Goal: Transaction & Acquisition: Purchase product/service

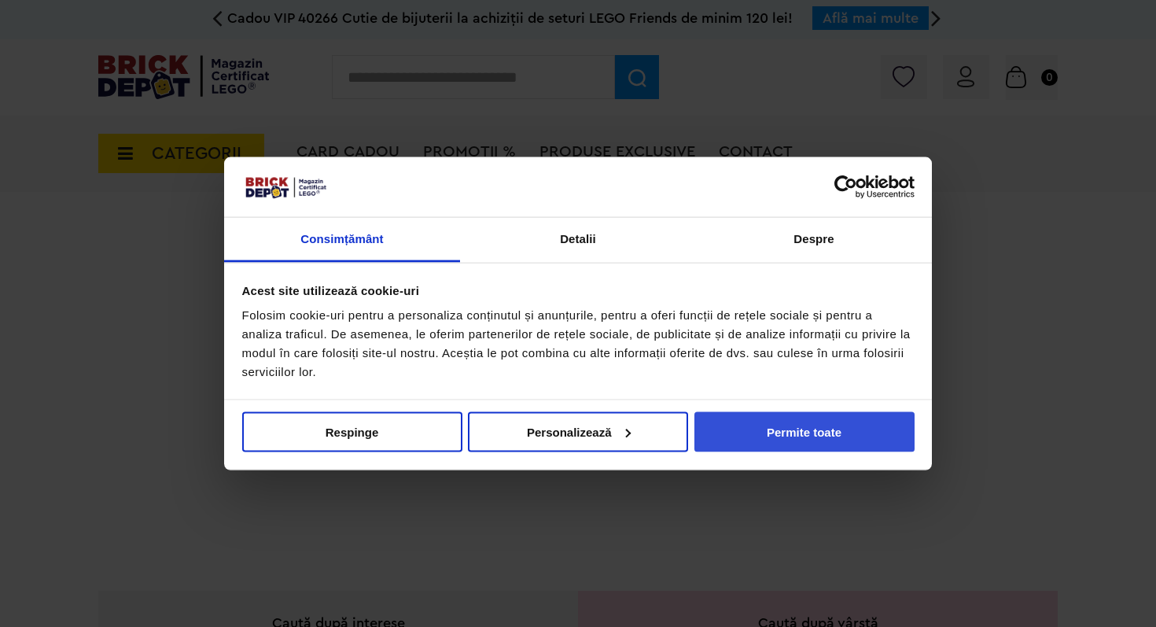
click at [835, 427] on button "Permite toate" at bounding box center [805, 431] width 220 height 40
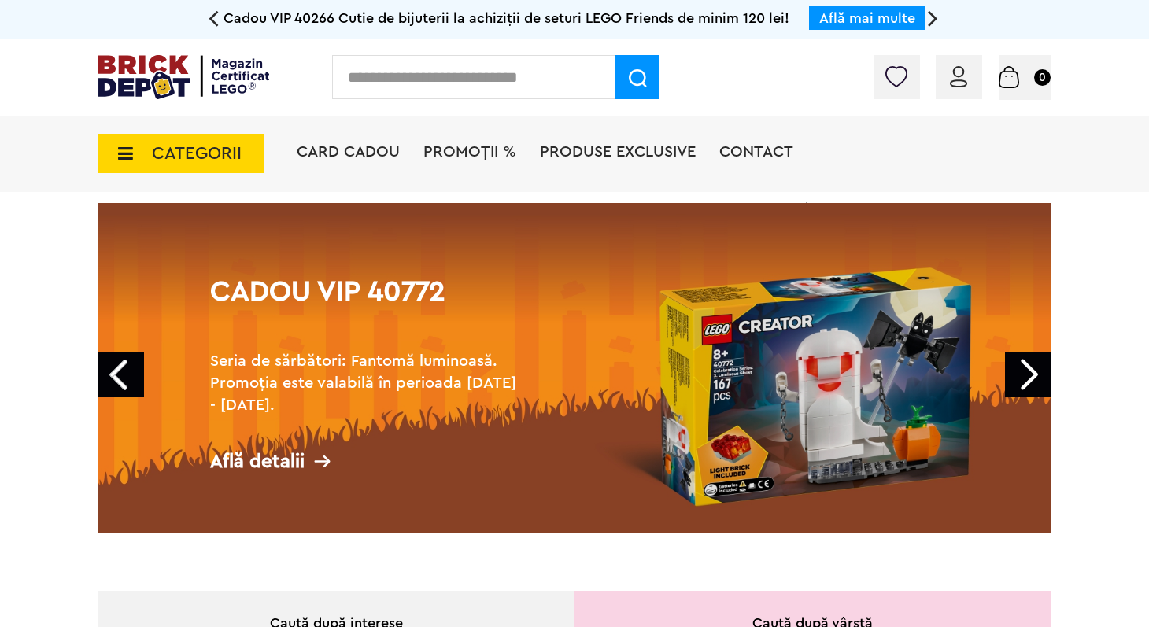
click at [122, 149] on icon at bounding box center [121, 153] width 24 height 17
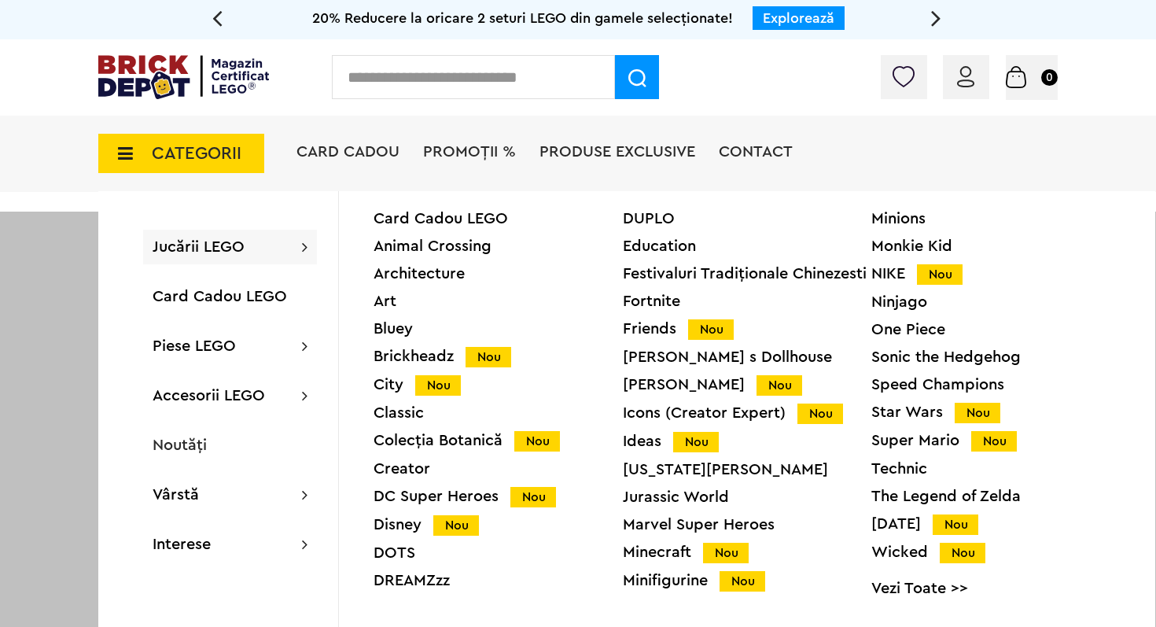
click at [227, 242] on span "Jucării LEGO" at bounding box center [199, 247] width 92 height 16
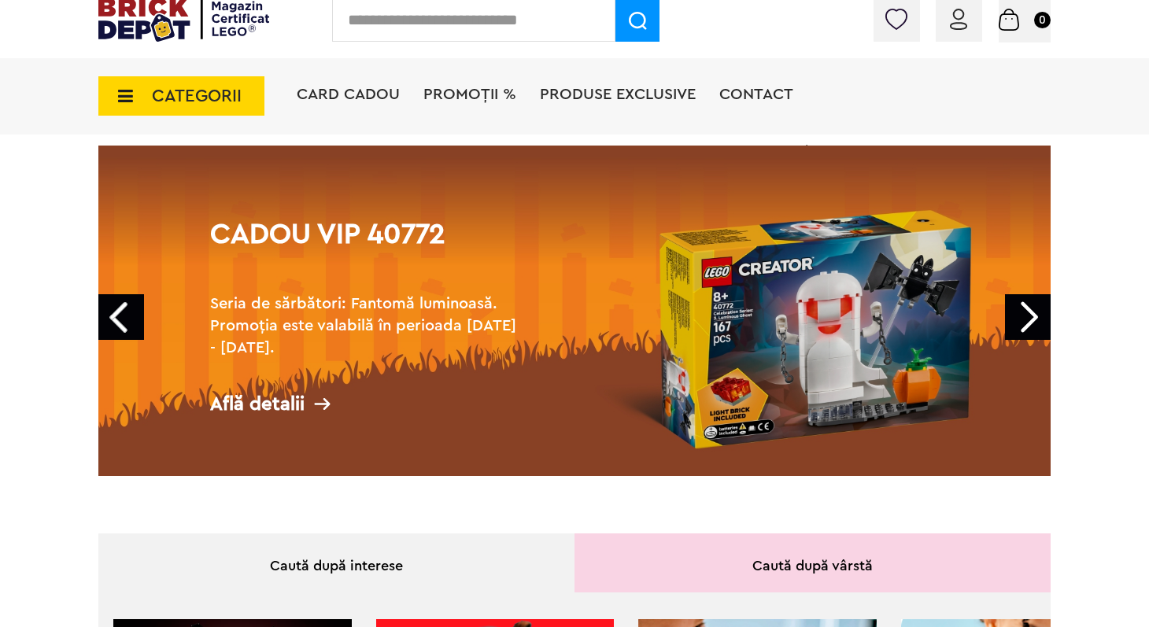
scroll to position [97, 0]
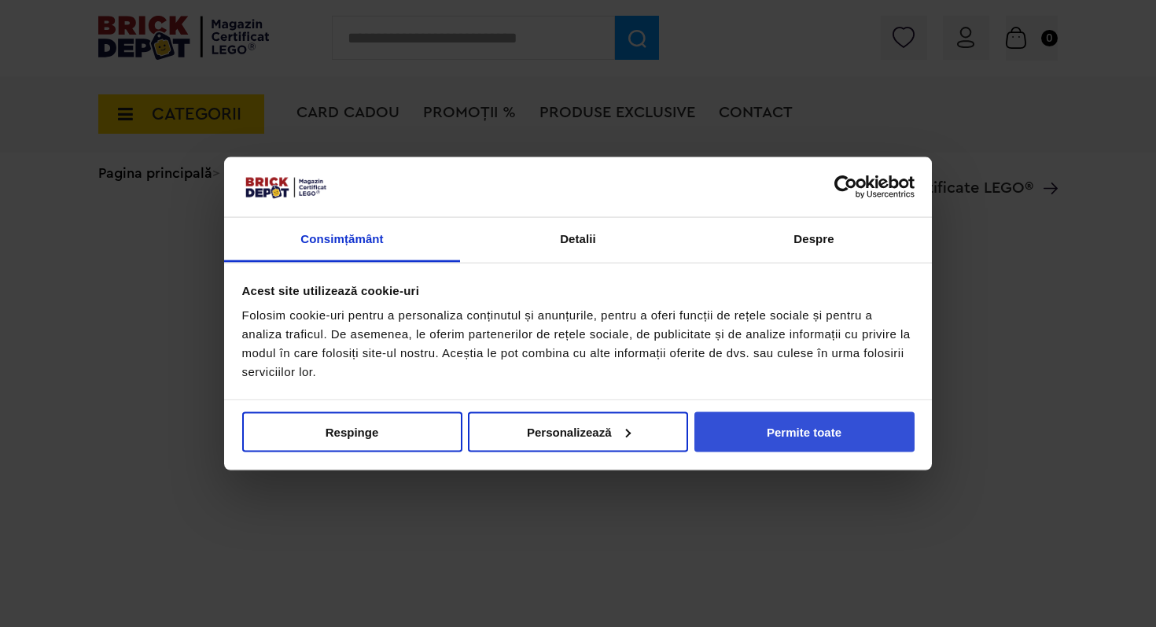
click at [759, 430] on button "Permite toate" at bounding box center [805, 431] width 220 height 40
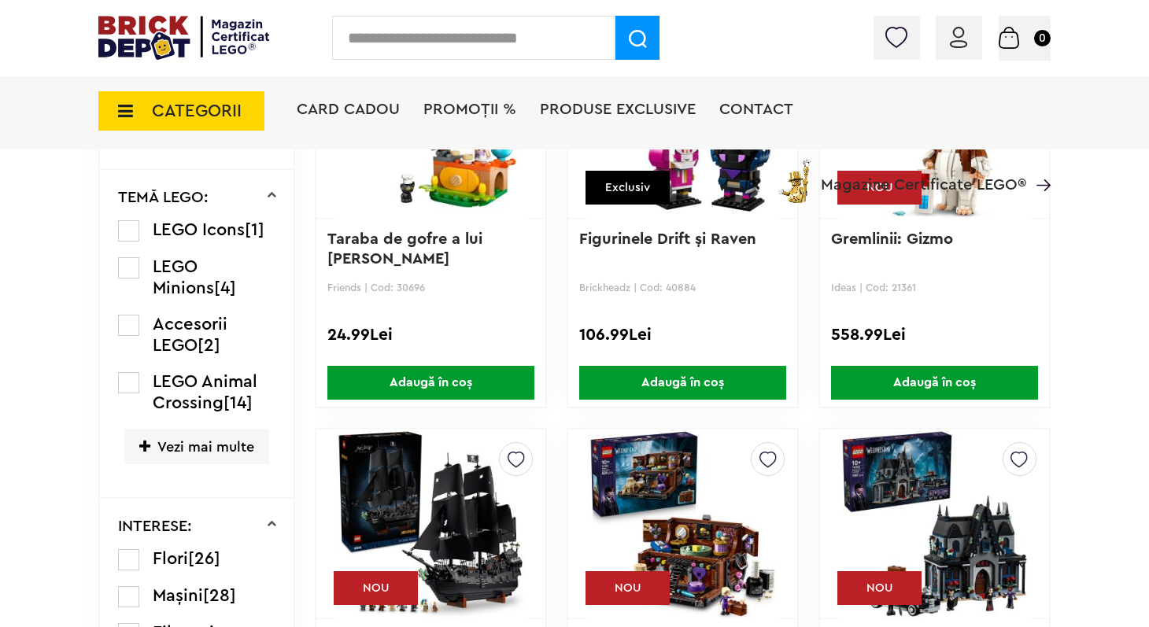
scroll to position [1115, 0]
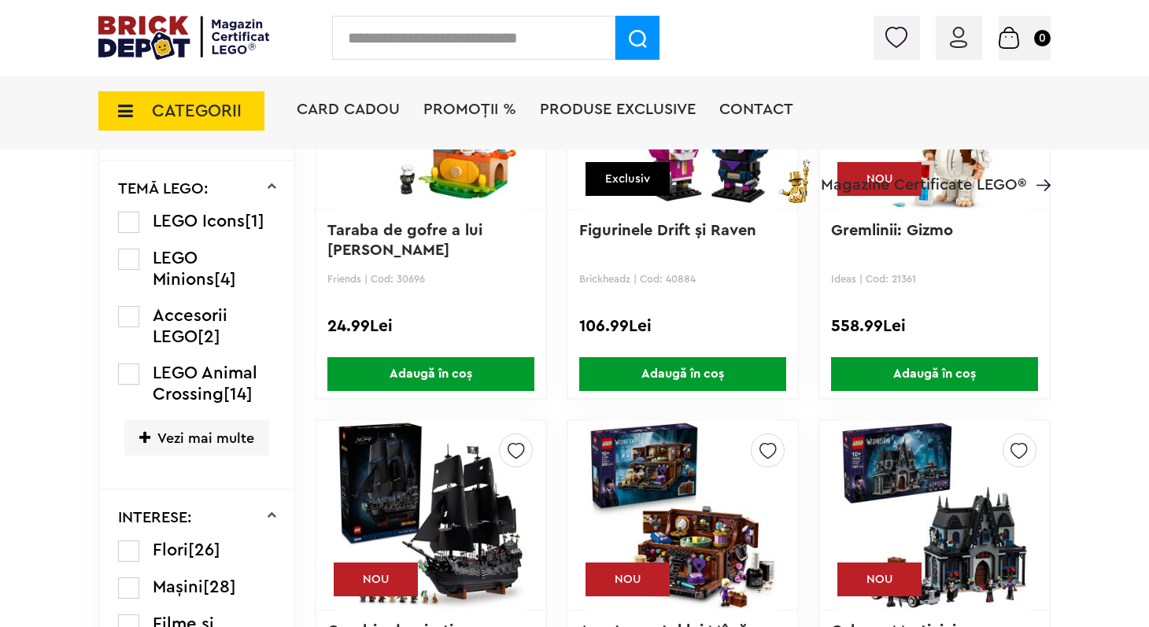
click at [172, 433] on span "Vezi mai multe" at bounding box center [196, 437] width 145 height 35
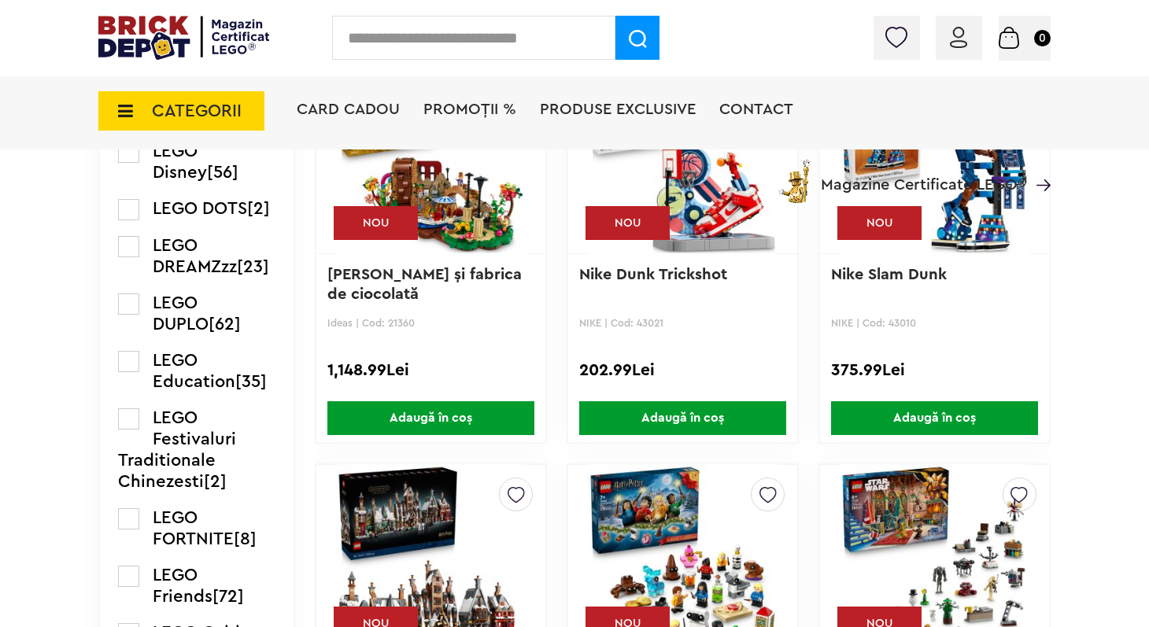
scroll to position [1873, 0]
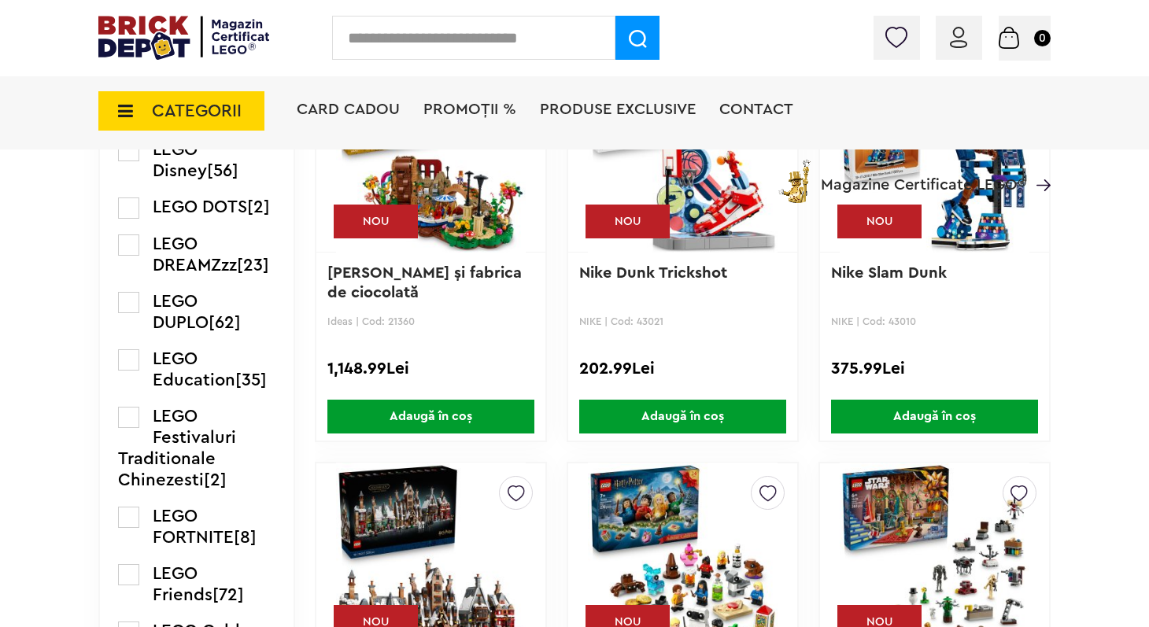
click at [135, 371] on label at bounding box center [128, 359] width 21 height 21
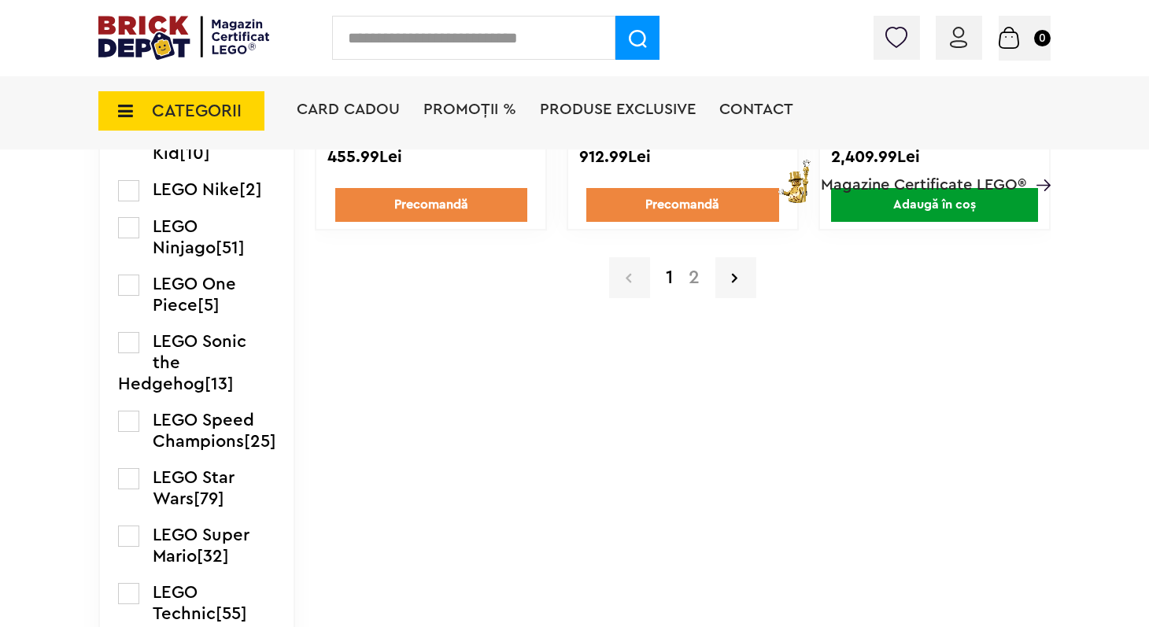
scroll to position [2900, 0]
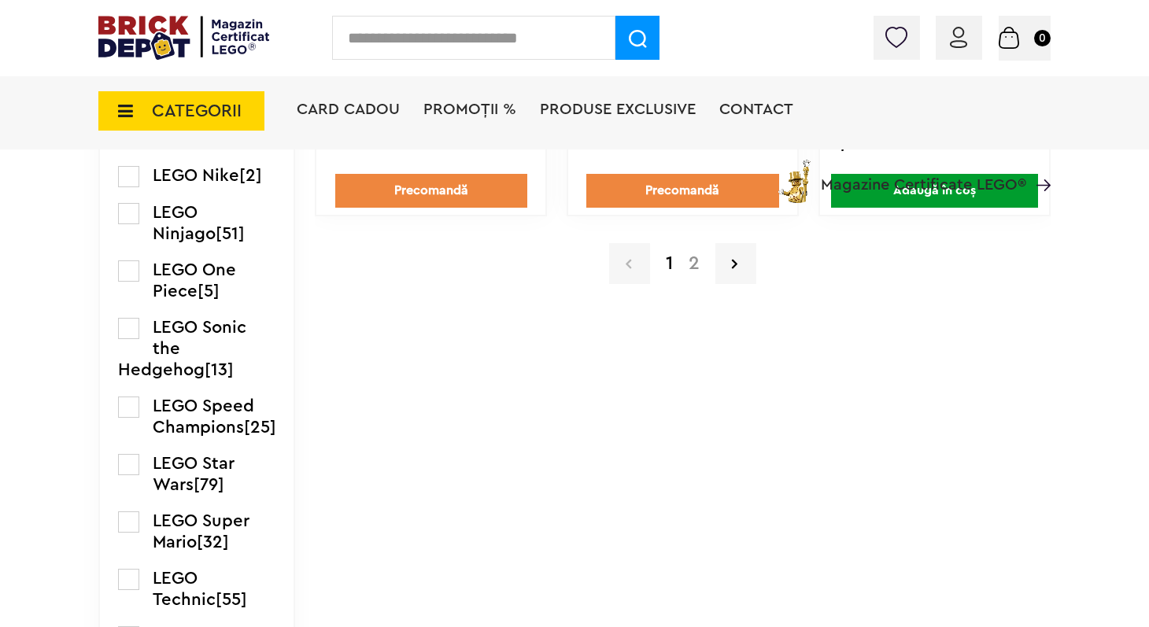
click at [697, 257] on a=LEGO%20Education&lego=1&order=1&page=2"] "2" at bounding box center [694, 263] width 27 height 19
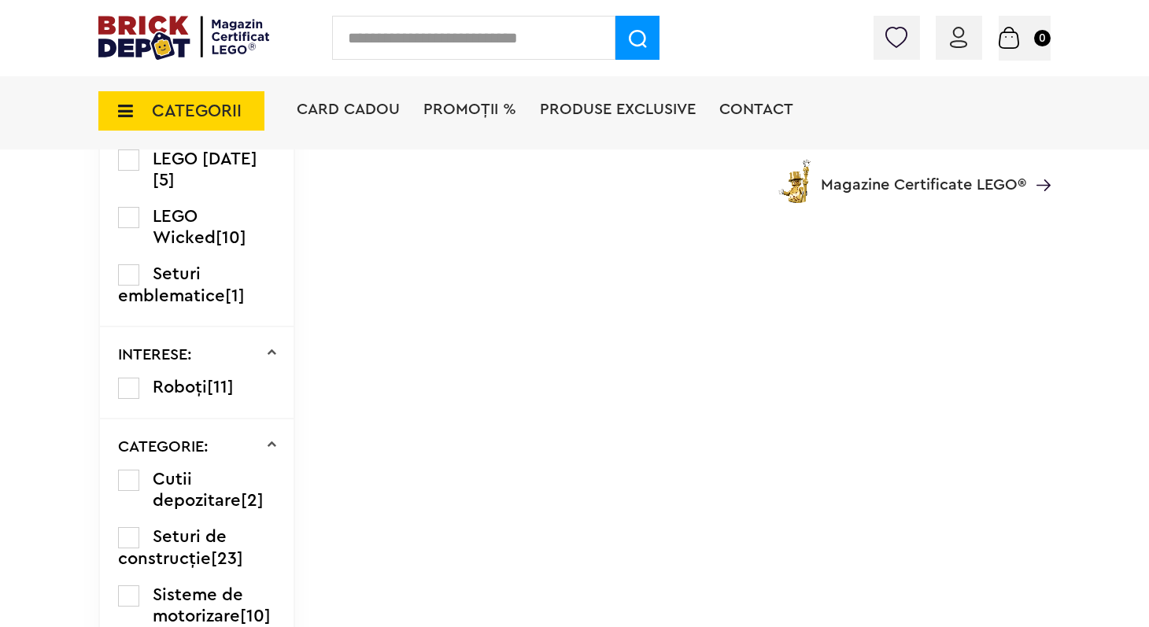
scroll to position [3457, 0]
click at [135, 397] on label at bounding box center [128, 386] width 21 height 21
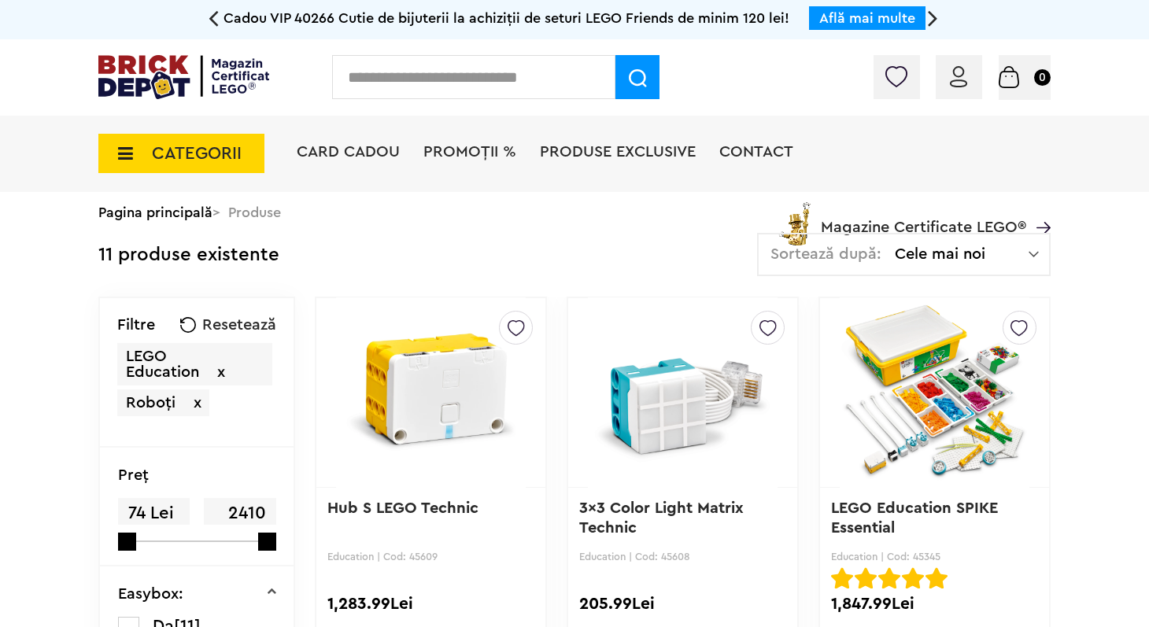
click at [219, 367] on span "x" at bounding box center [221, 372] width 8 height 16
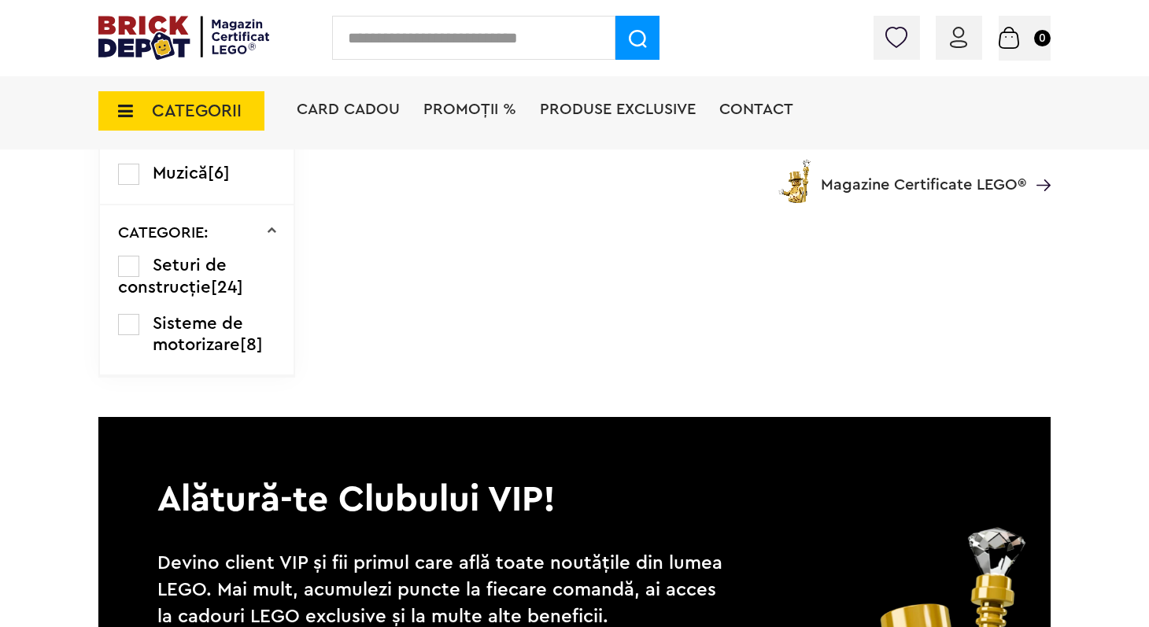
scroll to position [2554, 0]
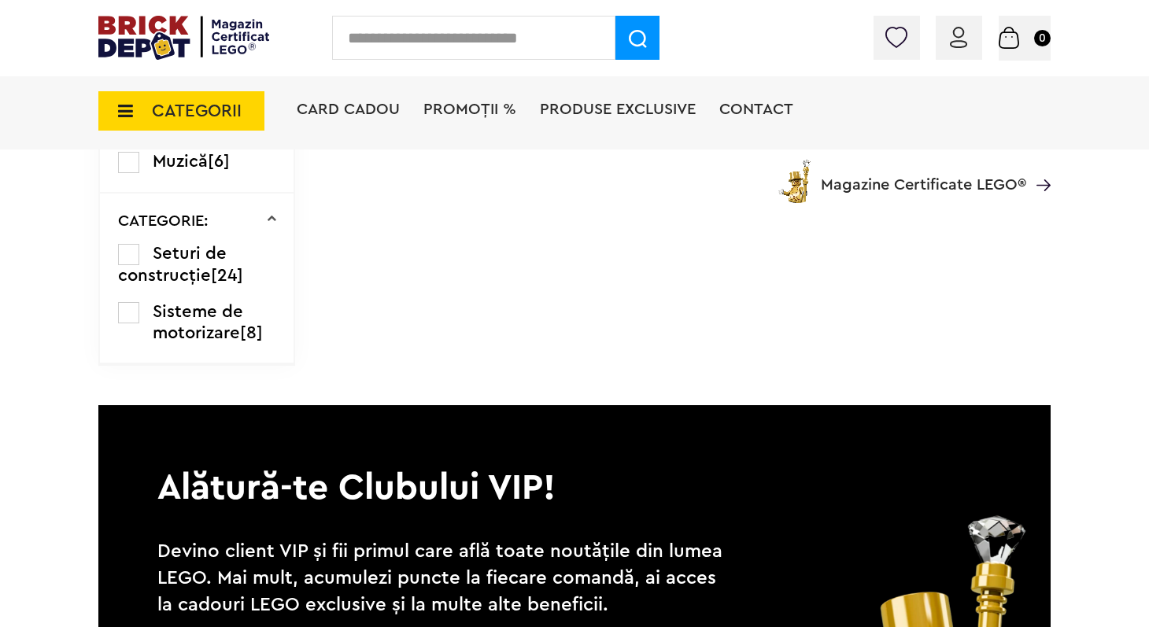
click at [131, 323] on label at bounding box center [128, 312] width 21 height 21
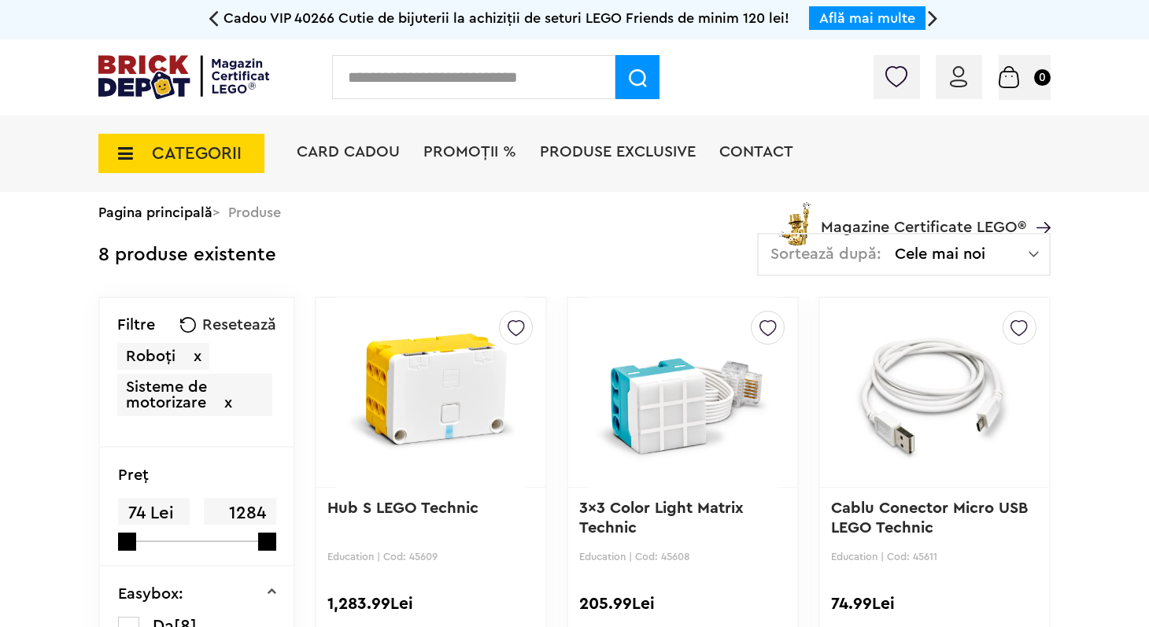
click at [198, 358] on span "x" at bounding box center [198, 357] width 8 height 16
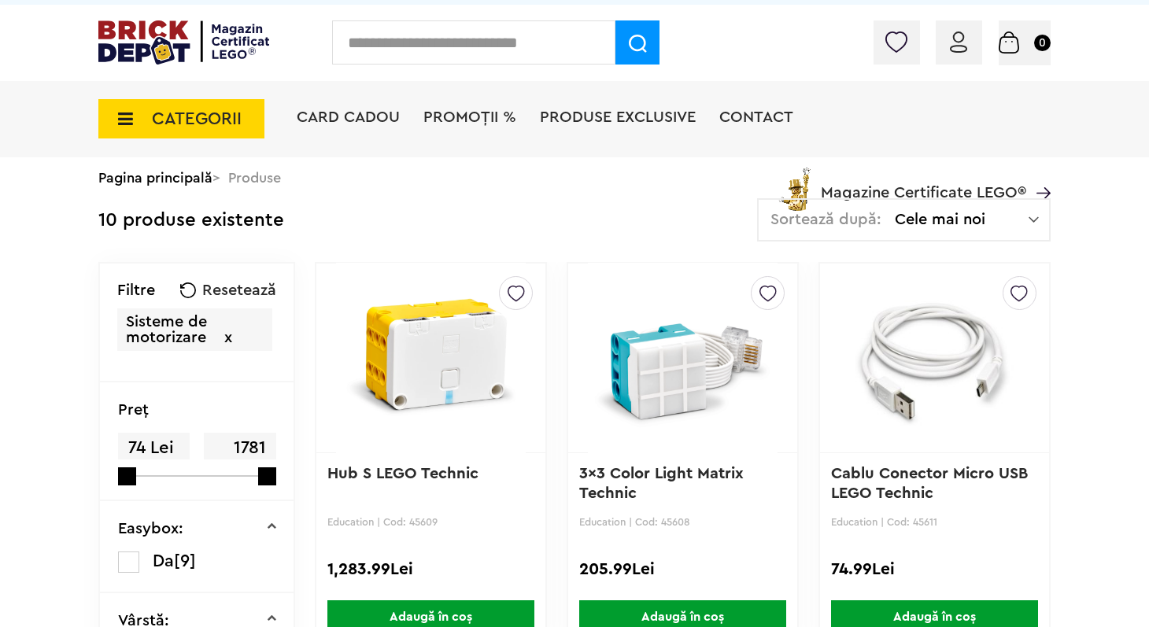
scroll to position [32, 0]
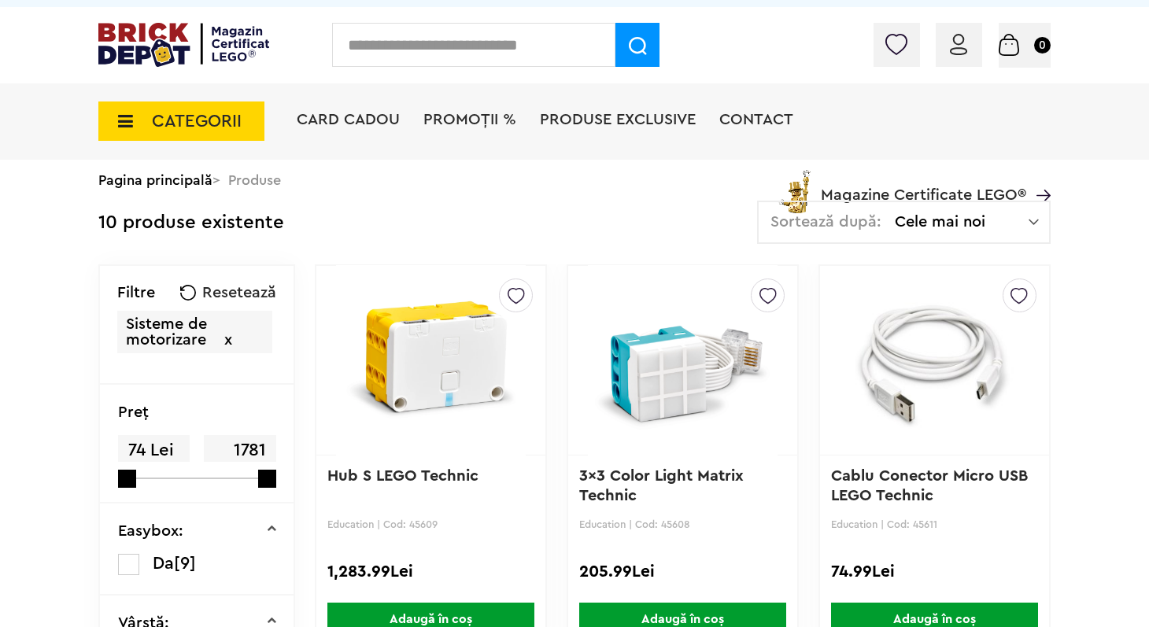
click at [440, 374] on img at bounding box center [431, 360] width 190 height 220
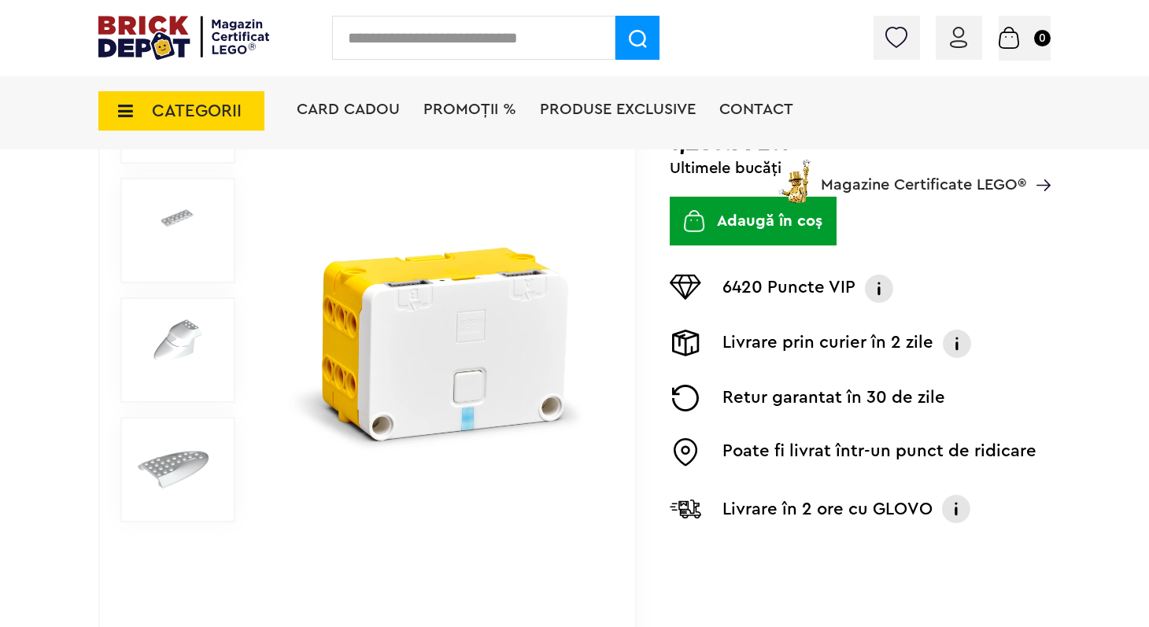
scroll to position [271, 0]
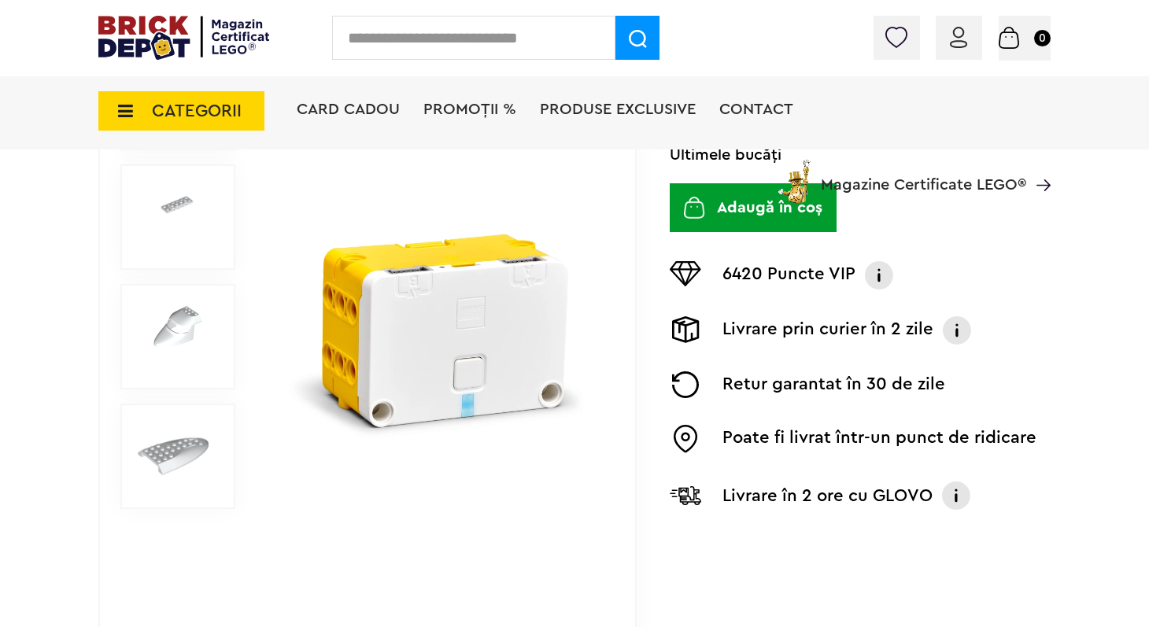
click at [187, 455] on img at bounding box center [173, 456] width 71 height 71
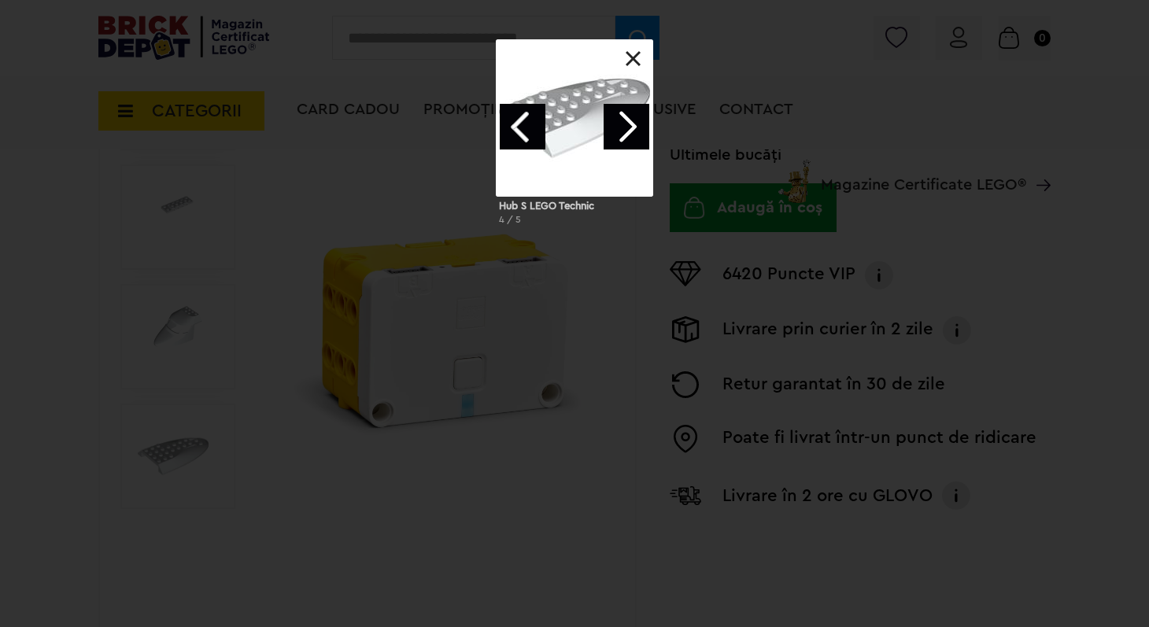
click at [630, 65] on link at bounding box center [633, 59] width 16 height 16
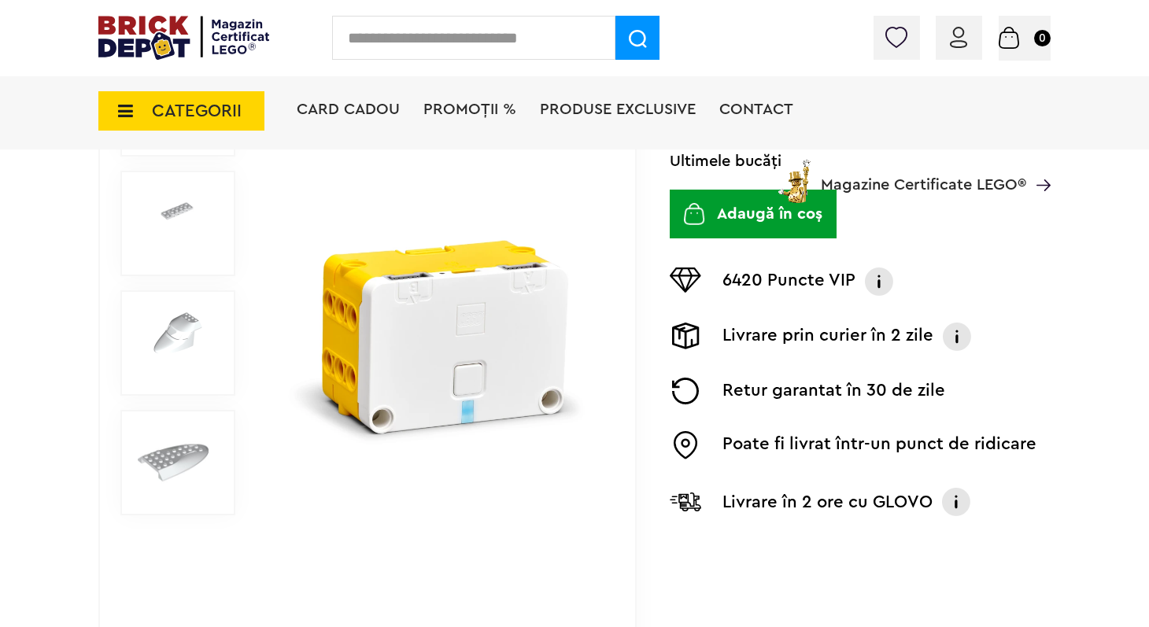
scroll to position [361, 0]
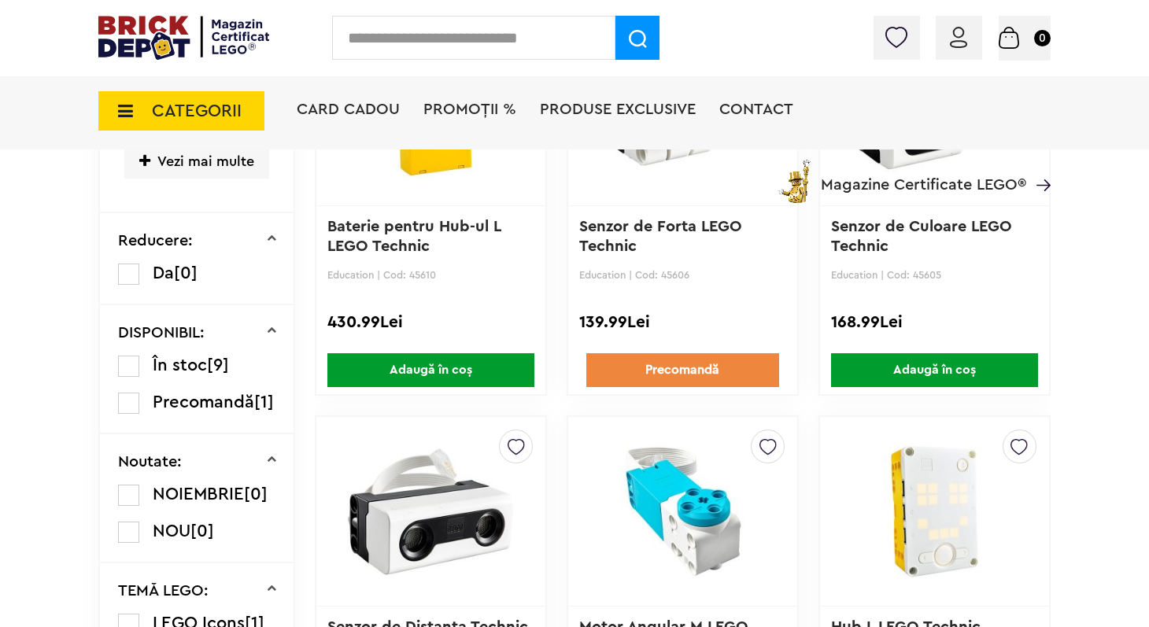
scroll to position [942, 0]
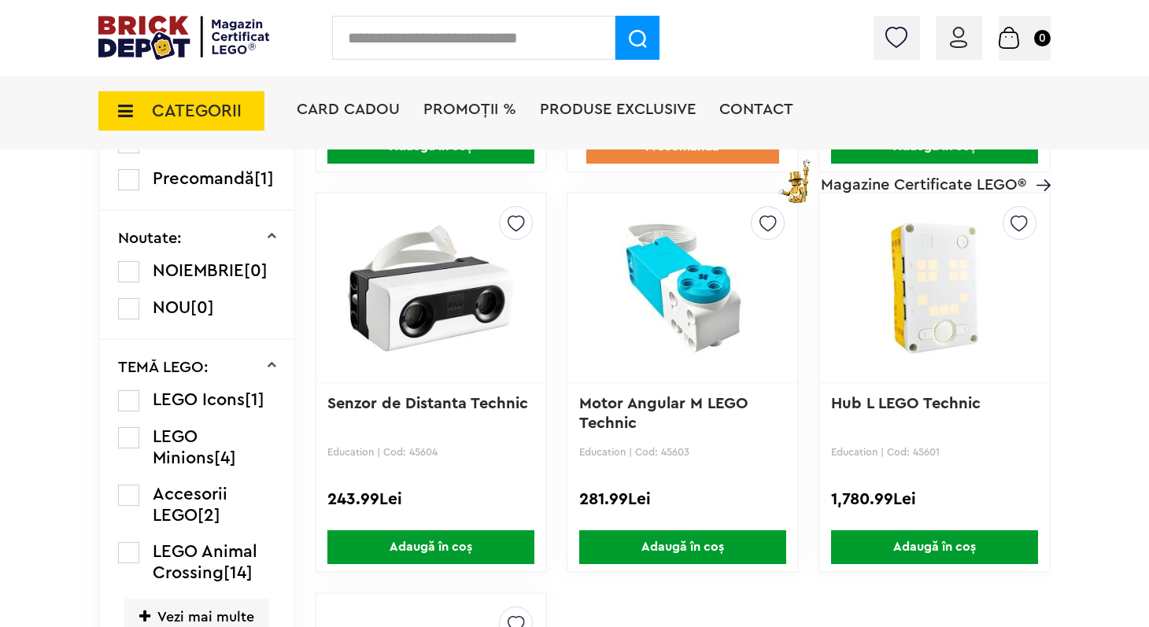
click at [647, 299] on img at bounding box center [683, 287] width 190 height 159
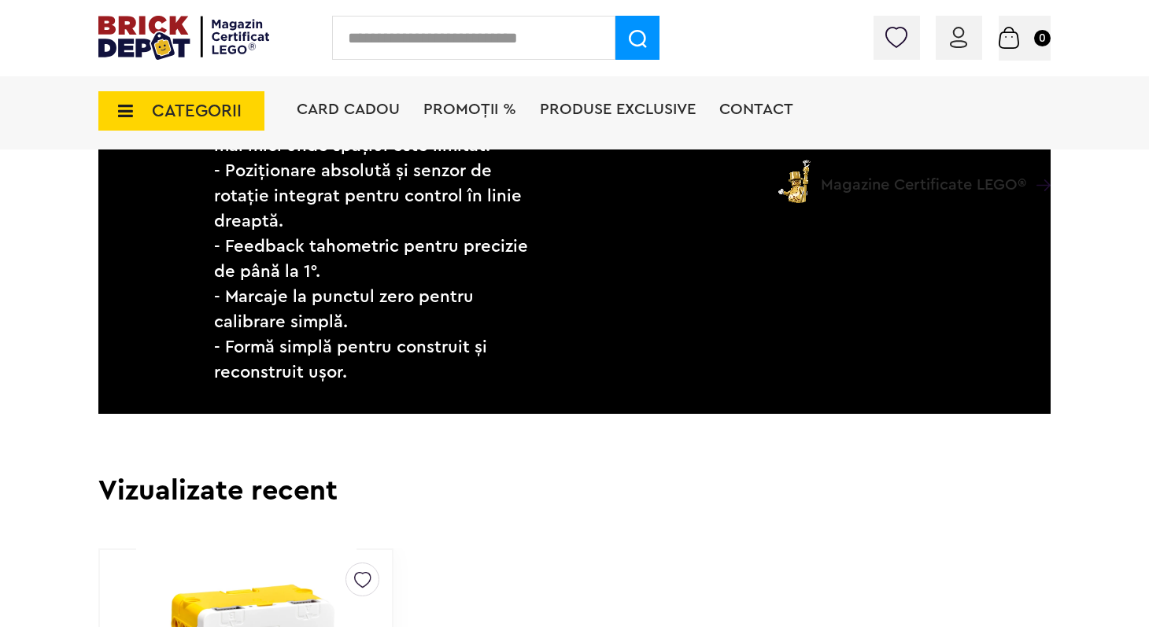
scroll to position [993, 0]
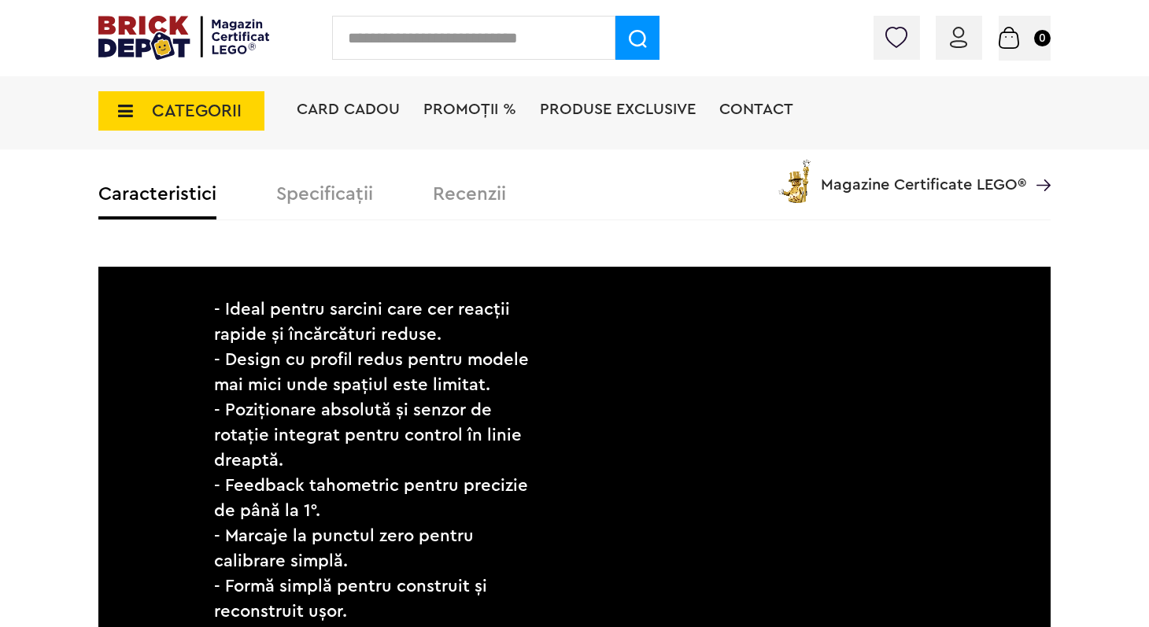
click at [348, 200] on div "Card Cadou PROMOȚII % Produse exclusive Contact Magazine Certificate LEGO®" at bounding box center [674, 138] width 754 height 130
click at [322, 203] on label "Specificații" at bounding box center [324, 194] width 97 height 19
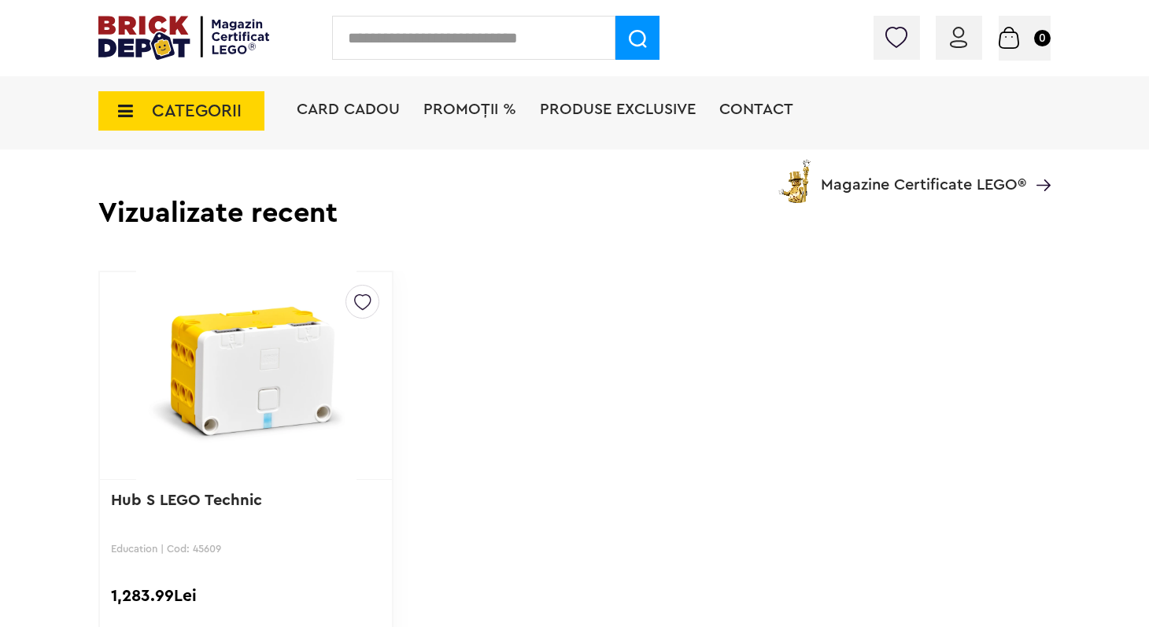
scroll to position [1411, 0]
